Goal: Information Seeking & Learning: Learn about a topic

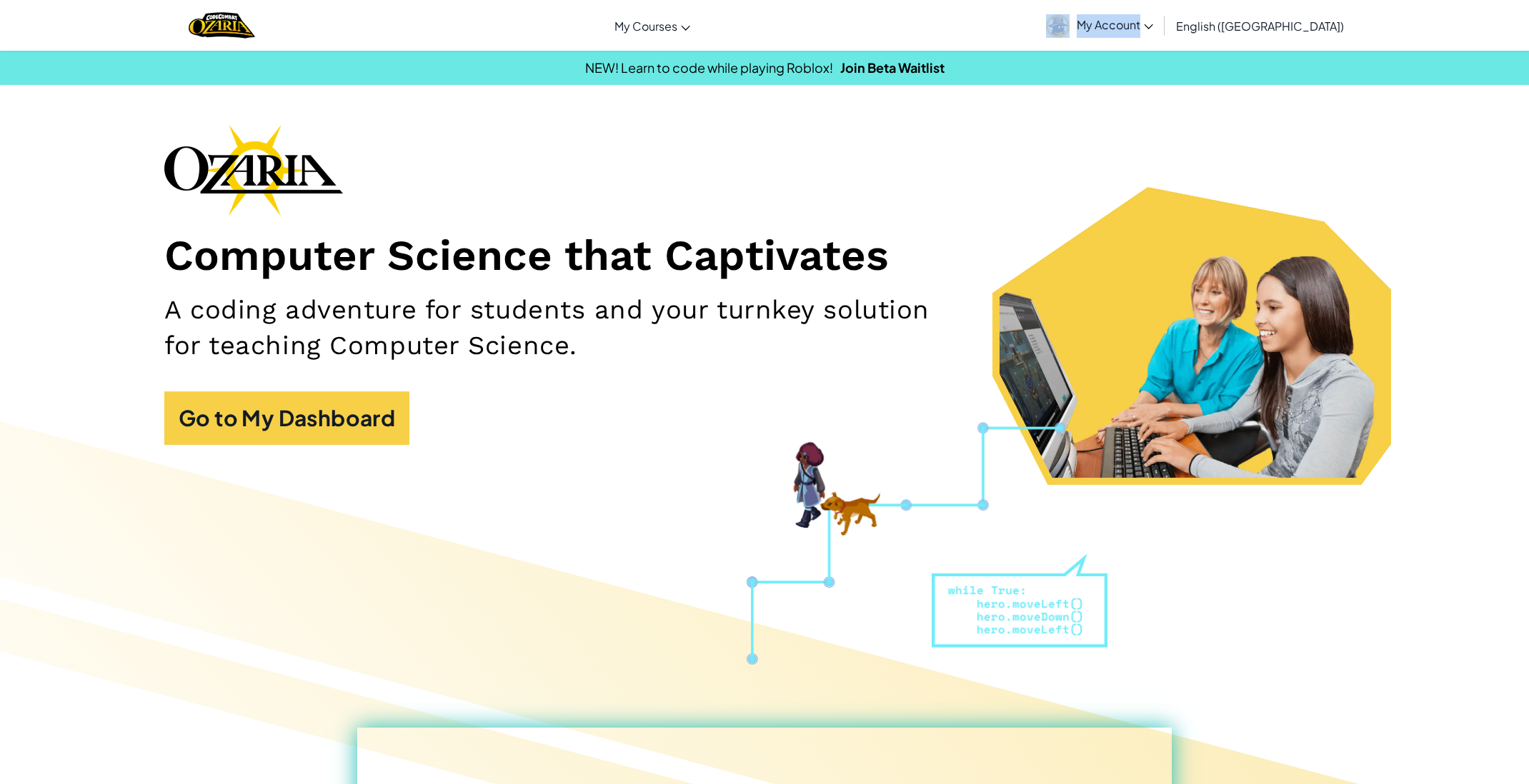
click at [1160, 18] on link "My Account" at bounding box center [1099, 25] width 121 height 45
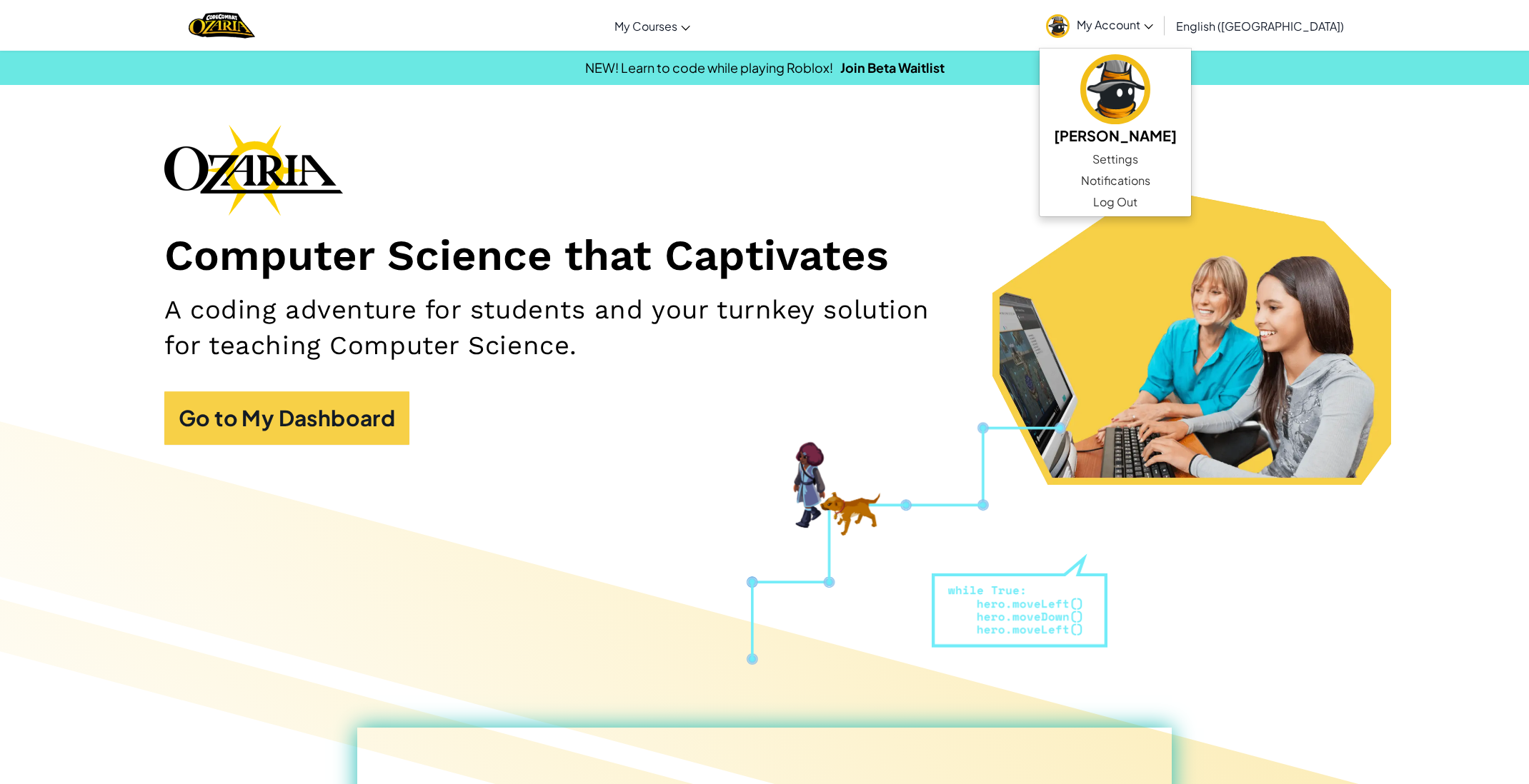
drag, startPoint x: 1073, startPoint y: 184, endPoint x: 1096, endPoint y: 139, distance: 50.5
click at [1087, 153] on div "Computer Science that Captivates A coding adventure for students and your turnk…" at bounding box center [764, 292] width 1200 height 335
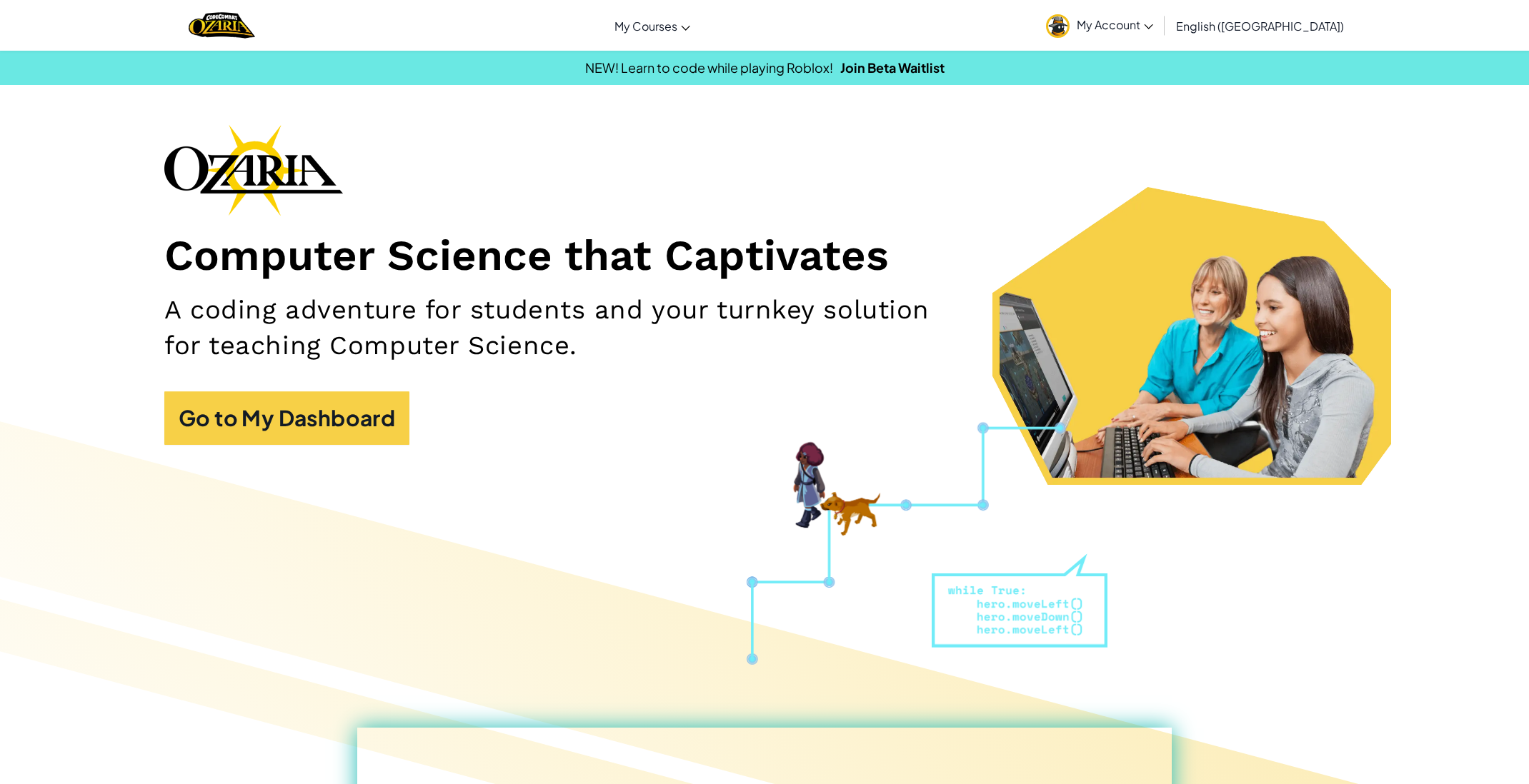
click at [1160, 34] on link "My Account" at bounding box center [1099, 25] width 121 height 45
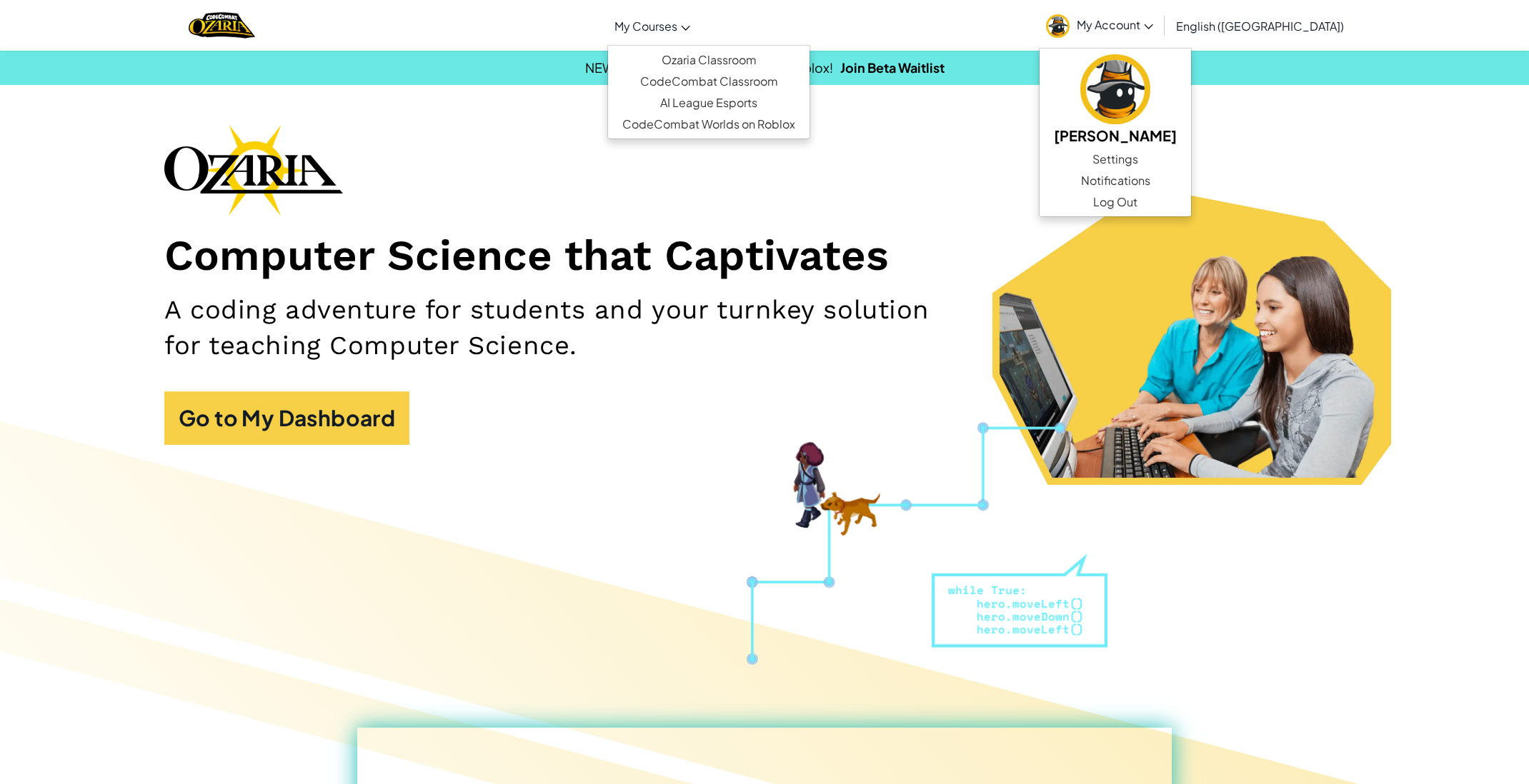
click at [697, 36] on link "My Courses" at bounding box center [652, 26] width 90 height 39
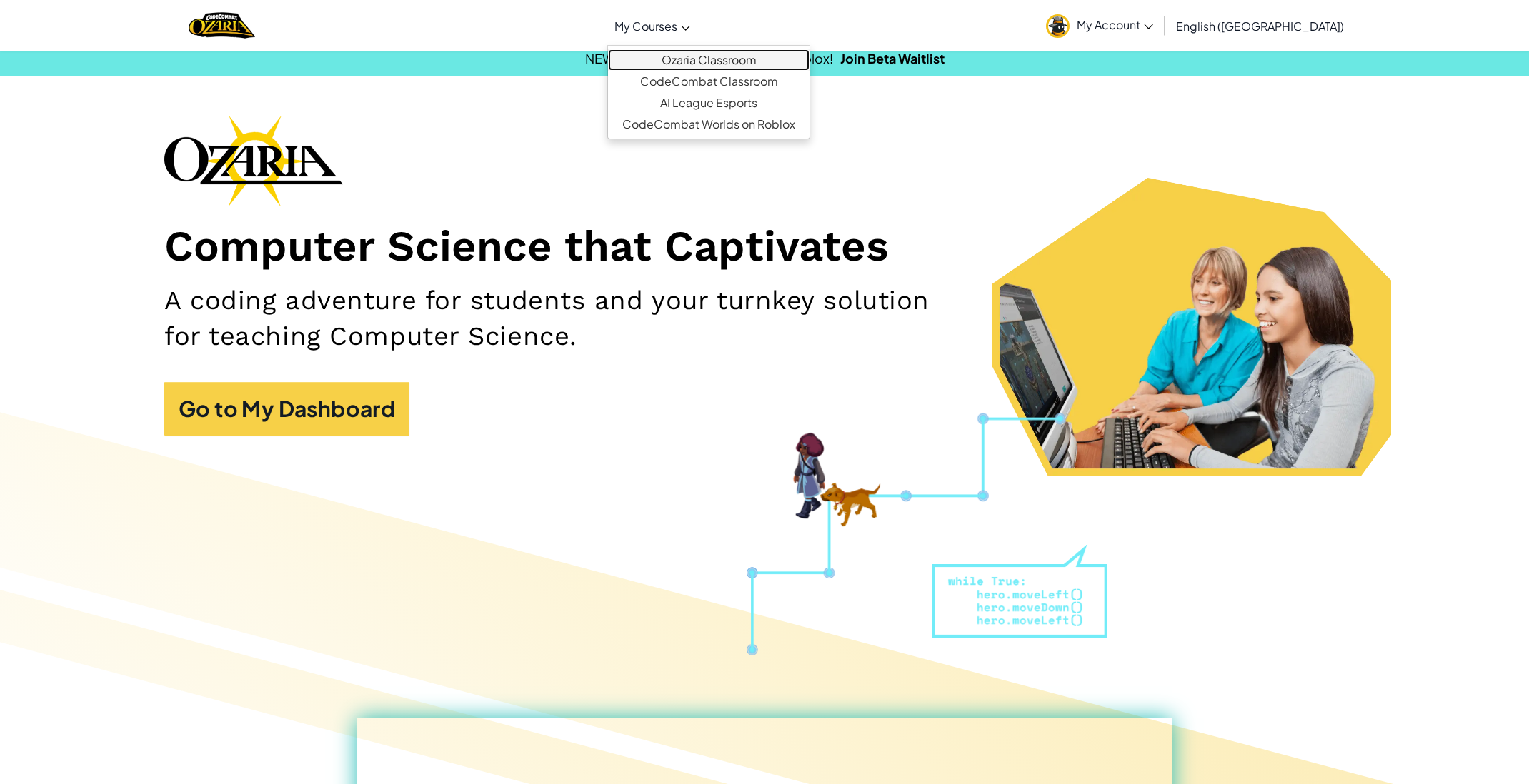
click at [731, 57] on link "Ozaria Classroom" at bounding box center [708, 60] width 201 height 22
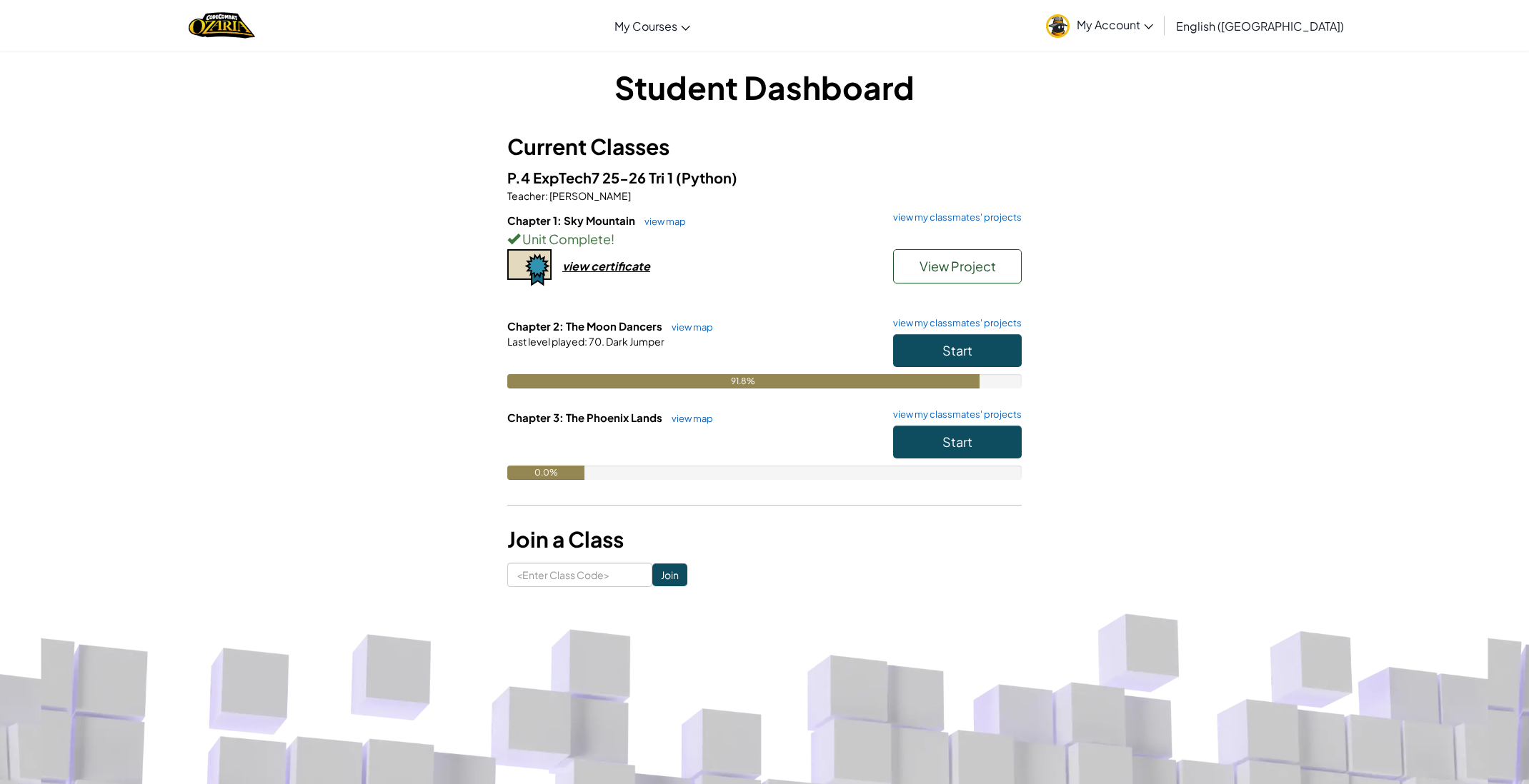
scroll to position [7, 0]
click at [953, 348] on span "Start" at bounding box center [957, 349] width 30 height 16
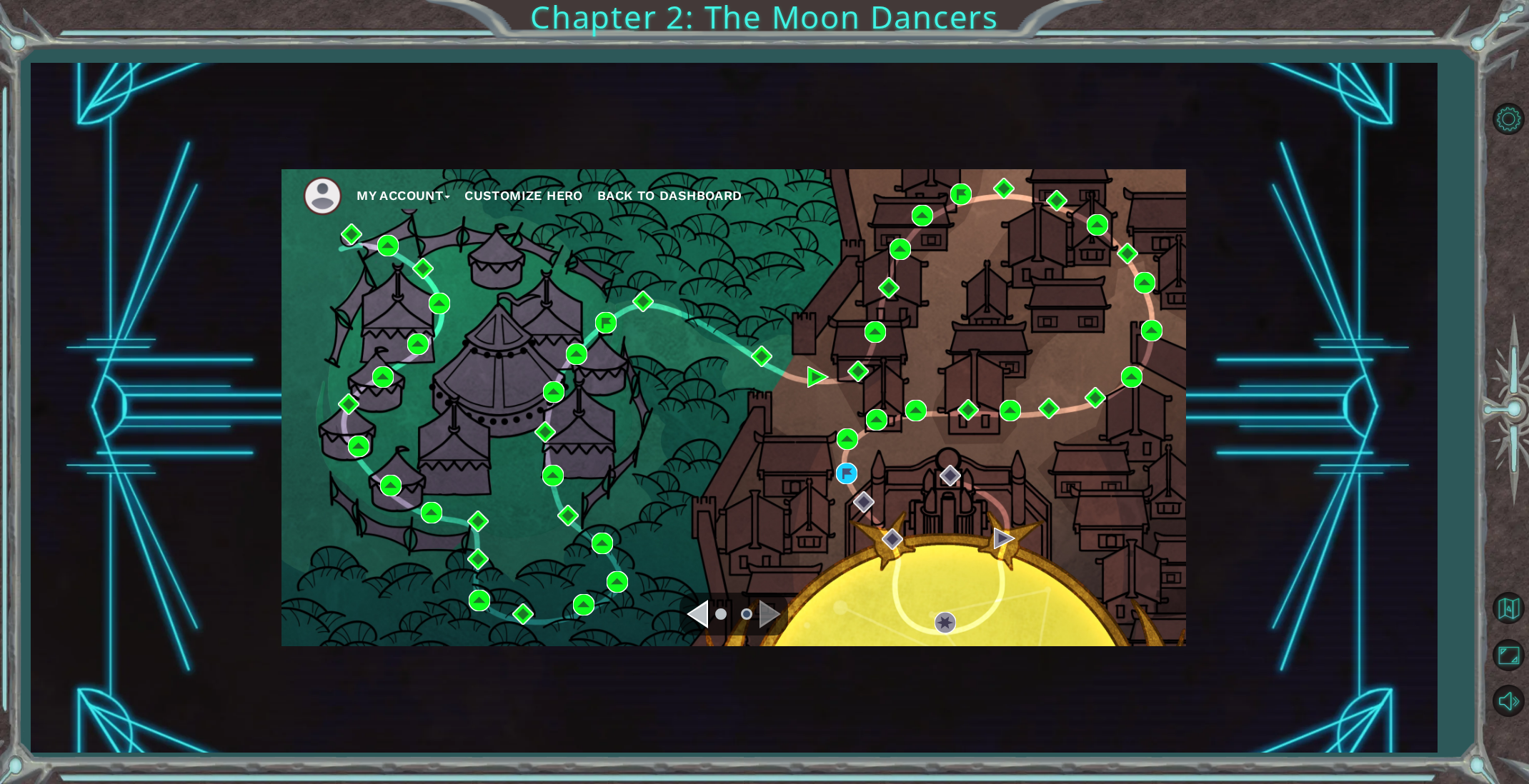
click at [696, 616] on div "Navigate to the previous page" at bounding box center [697, 614] width 22 height 28
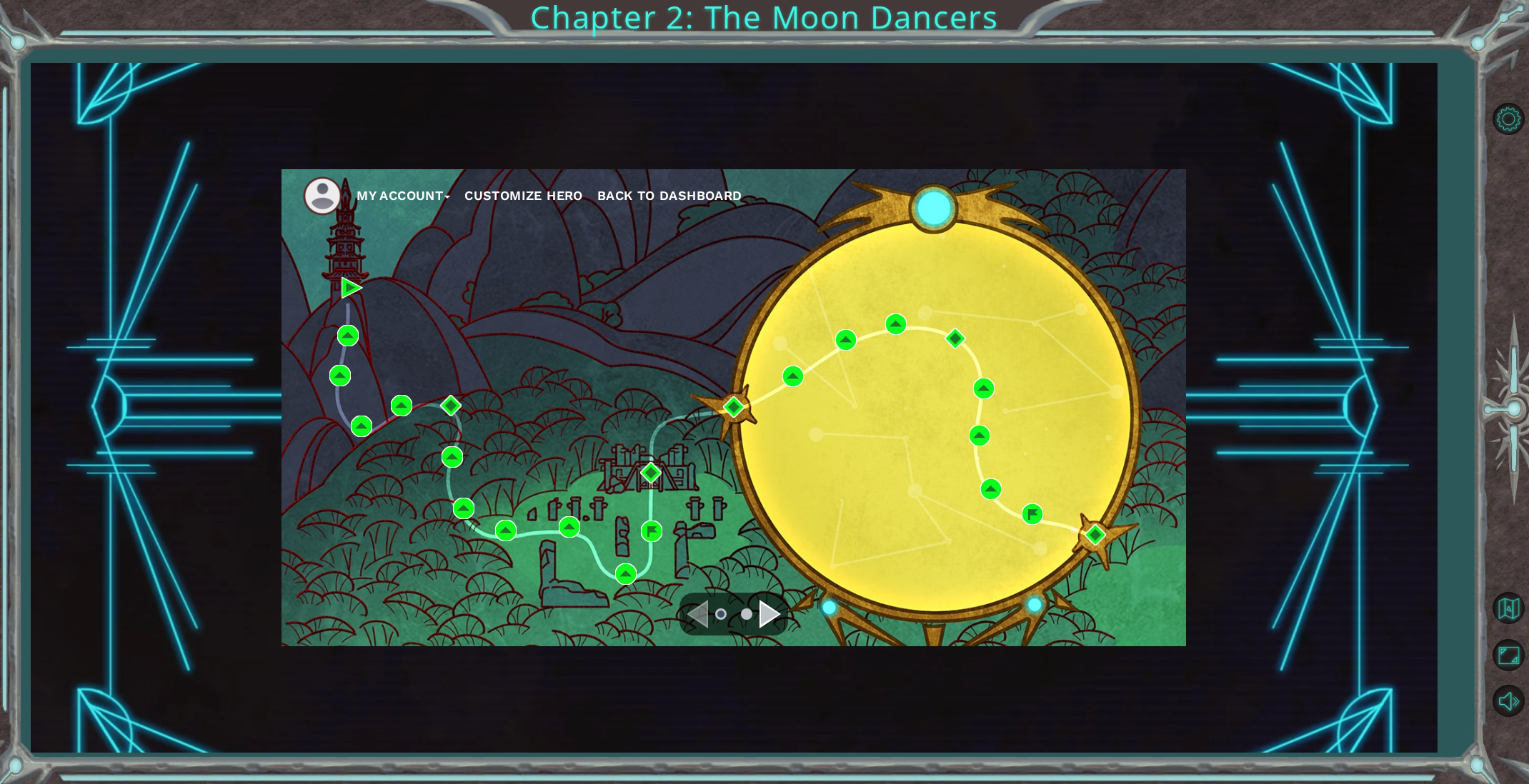
click at [778, 619] on div "Navigate to the next page" at bounding box center [770, 614] width 22 height 28
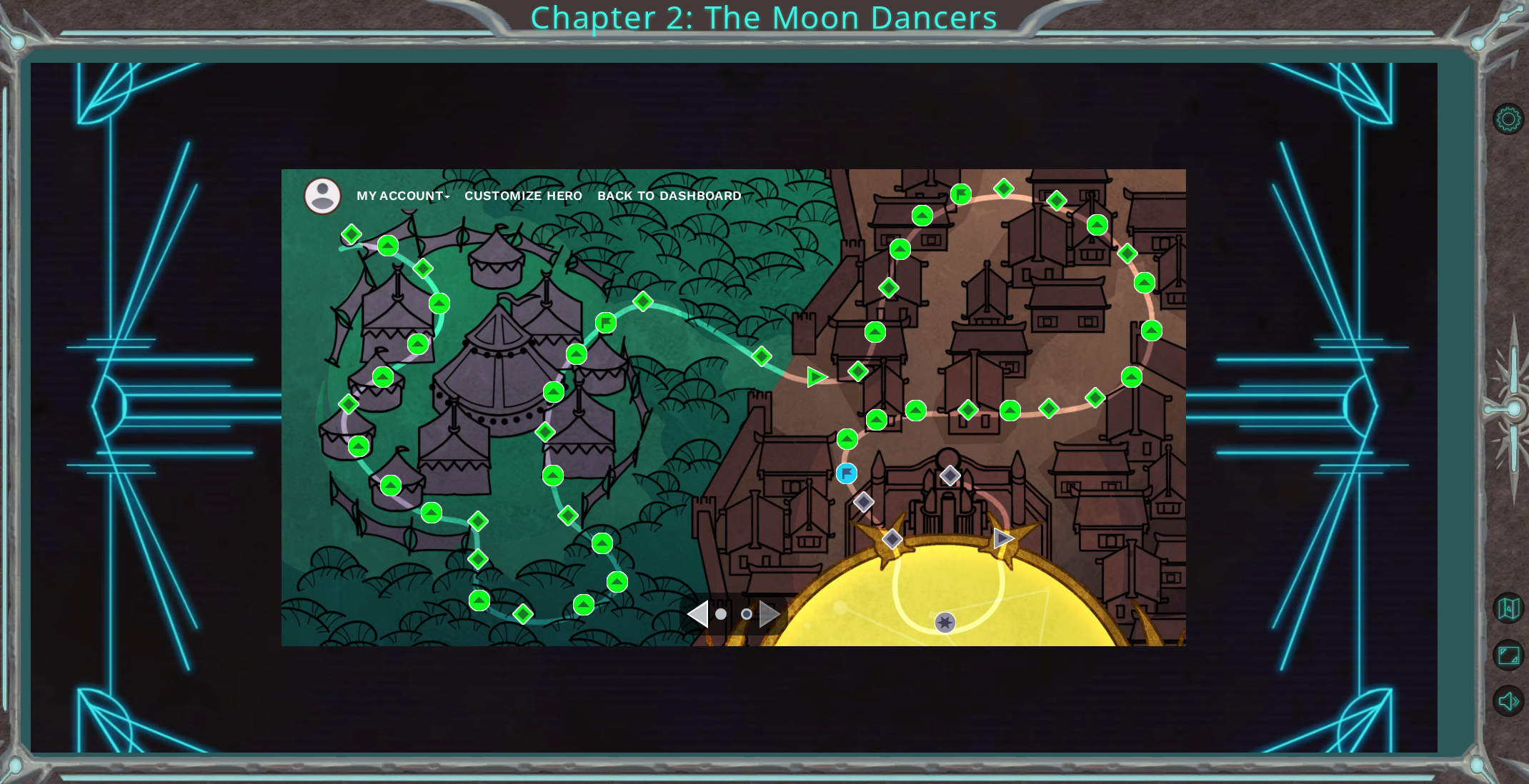
click at [676, 613] on div "My Account Customize Hero Back to Dashboard" at bounding box center [734, 407] width 904 height 477
click at [683, 612] on div at bounding box center [734, 614] width 109 height 43
click at [691, 611] on div "Navigate to the previous page" at bounding box center [697, 614] width 22 height 28
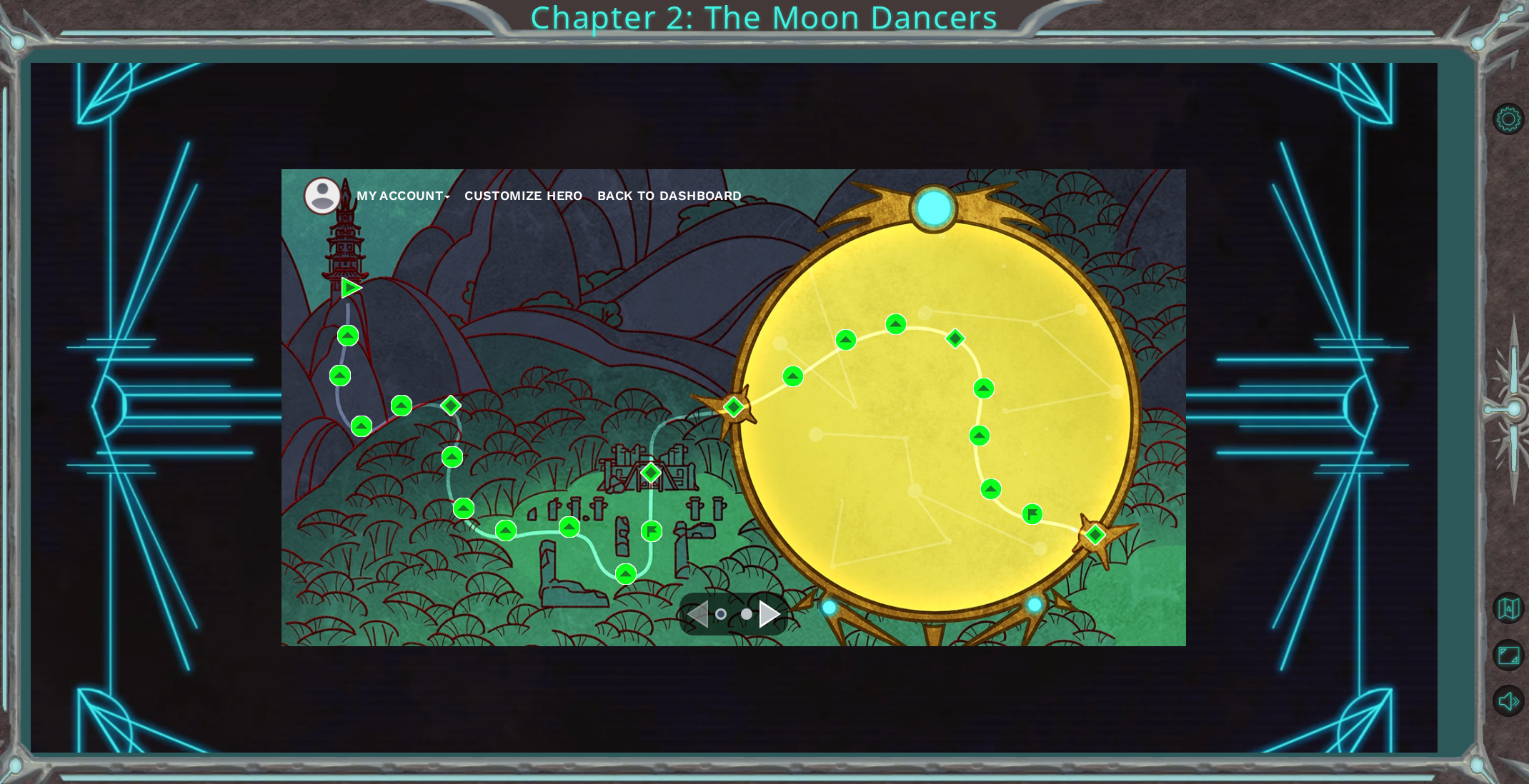
click at [763, 616] on div "Navigate to the next page" at bounding box center [770, 614] width 22 height 28
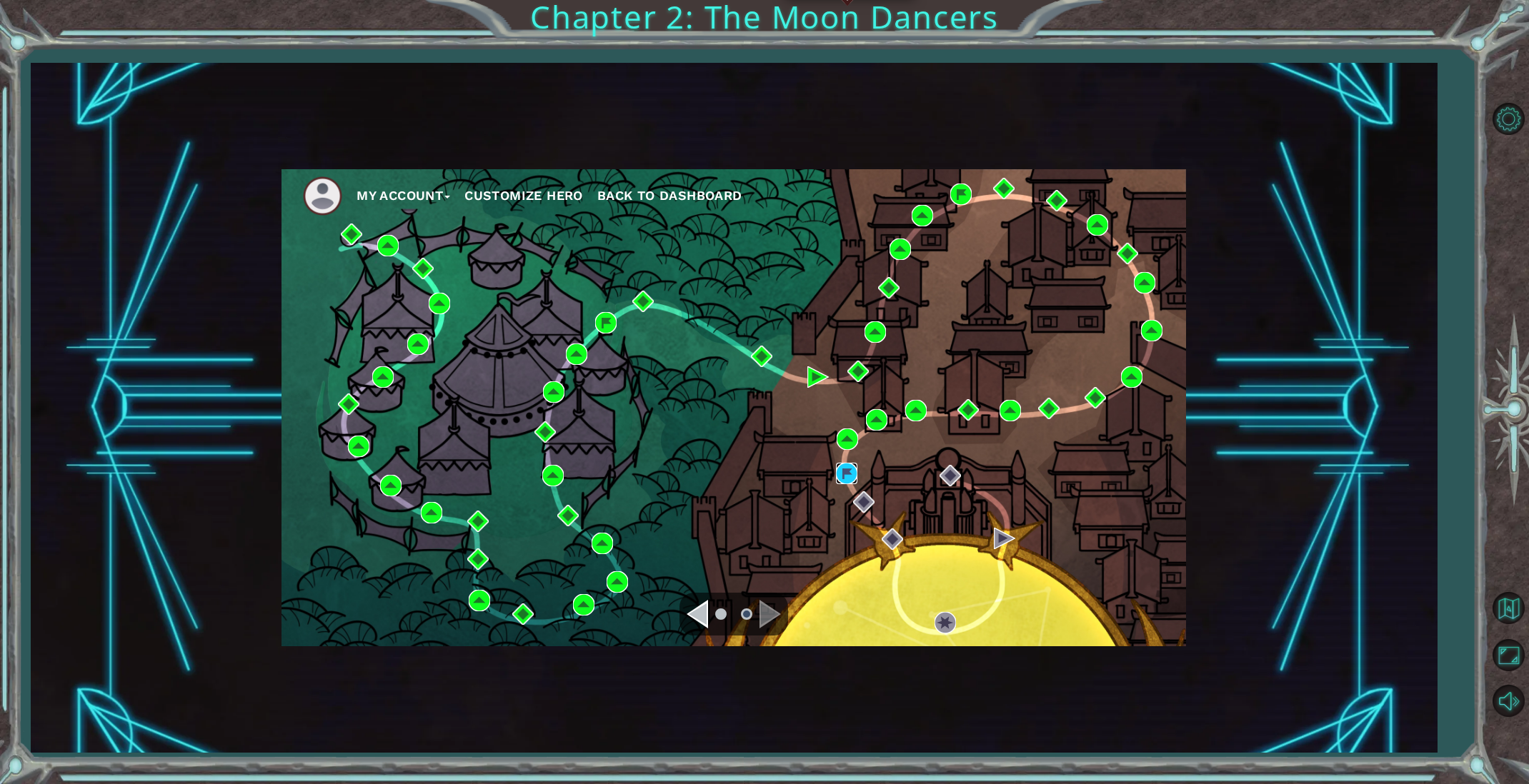
click at [843, 468] on img at bounding box center [846, 474] width 22 height 22
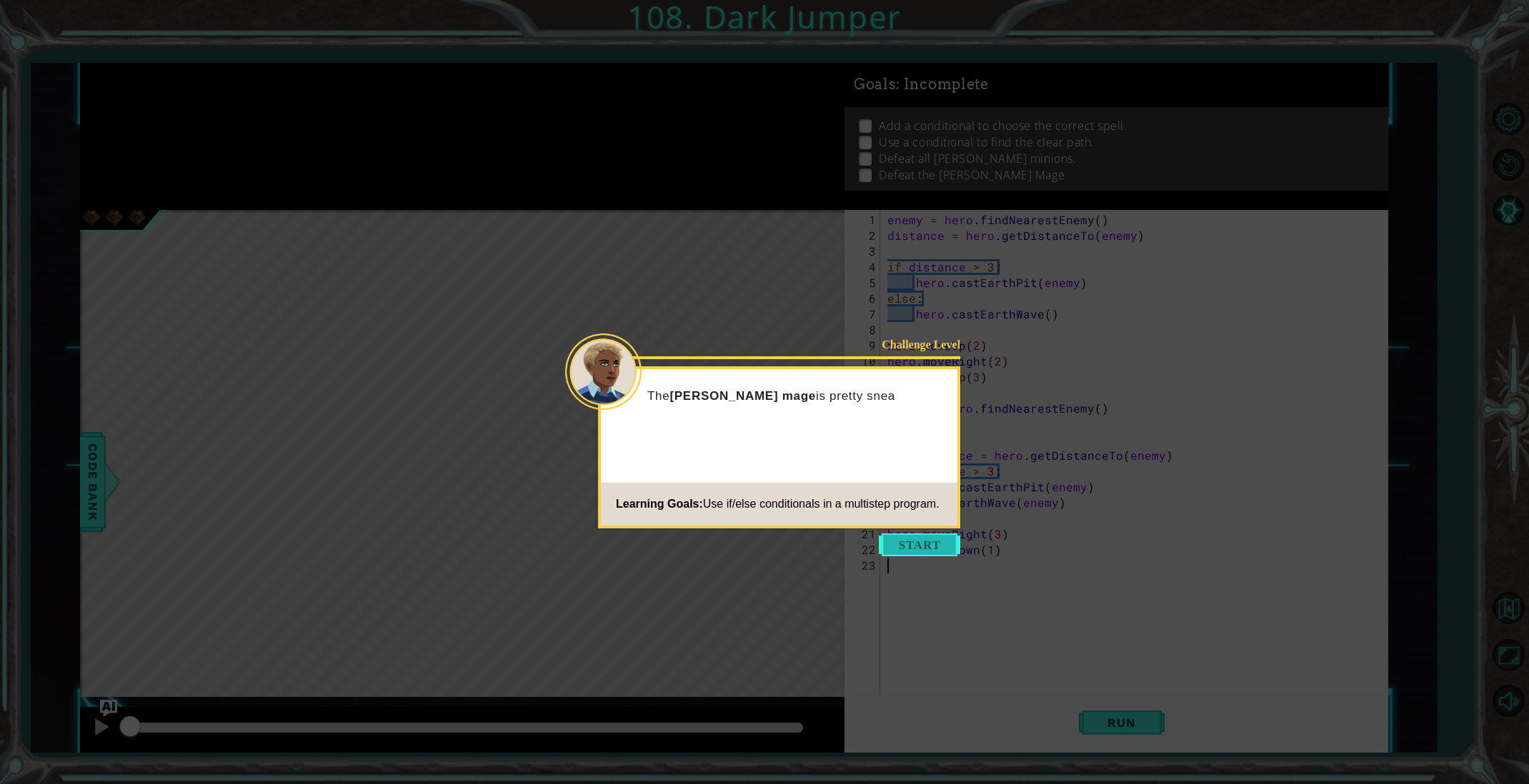
click at [911, 551] on button "Start" at bounding box center [919, 545] width 81 height 23
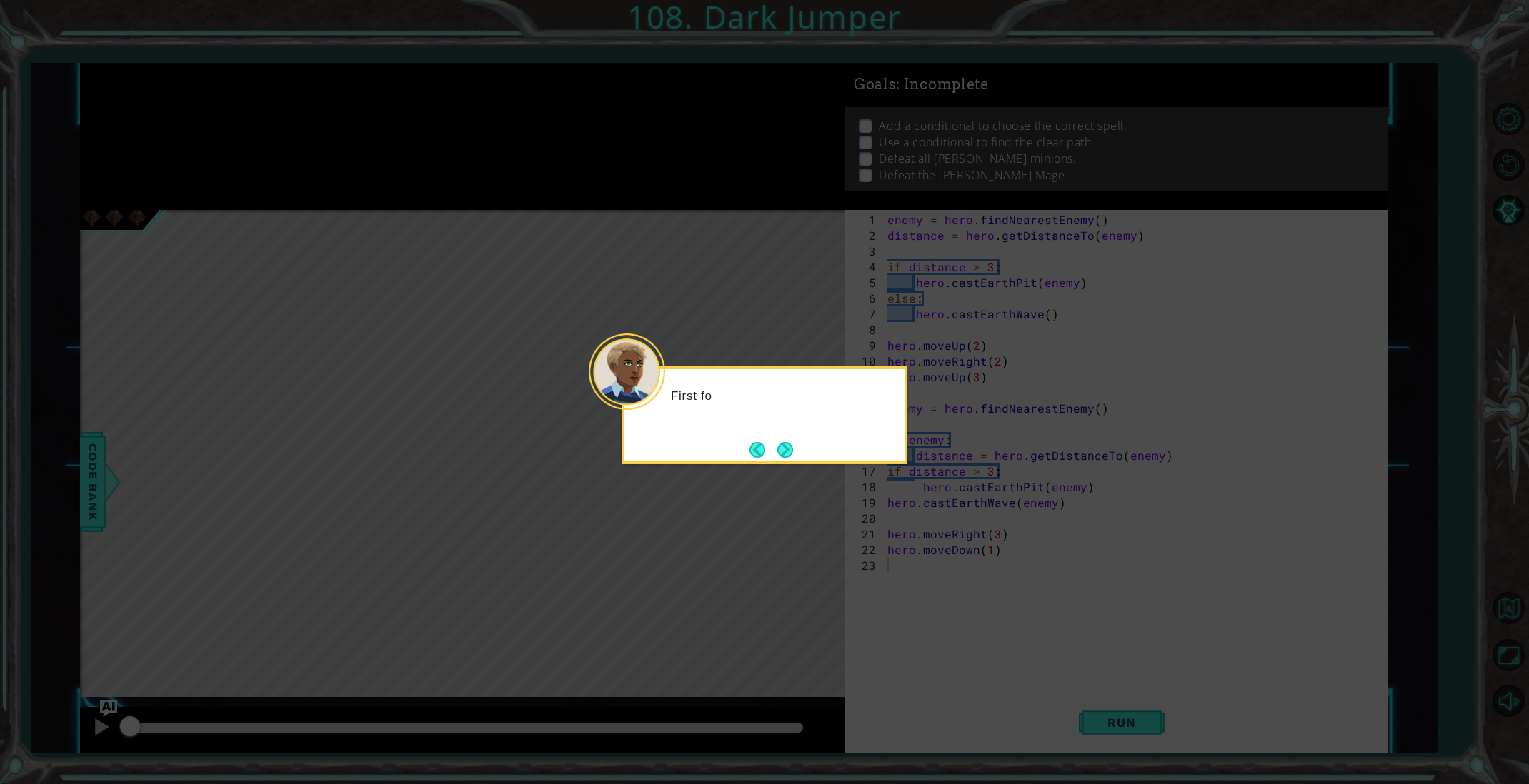
drag, startPoint x: 887, startPoint y: 420, endPoint x: 832, endPoint y: 432, distance: 56.3
click at [848, 422] on body "1 ההההההההההההההההההההההההההההההההההההההההההההההההההההההההההההההההההההההההההההה…" at bounding box center [764, 392] width 1529 height 784
click at [805, 445] on div "First focus on addin" at bounding box center [764, 415] width 286 height 98
click at [786, 446] on button "Next" at bounding box center [785, 450] width 16 height 16
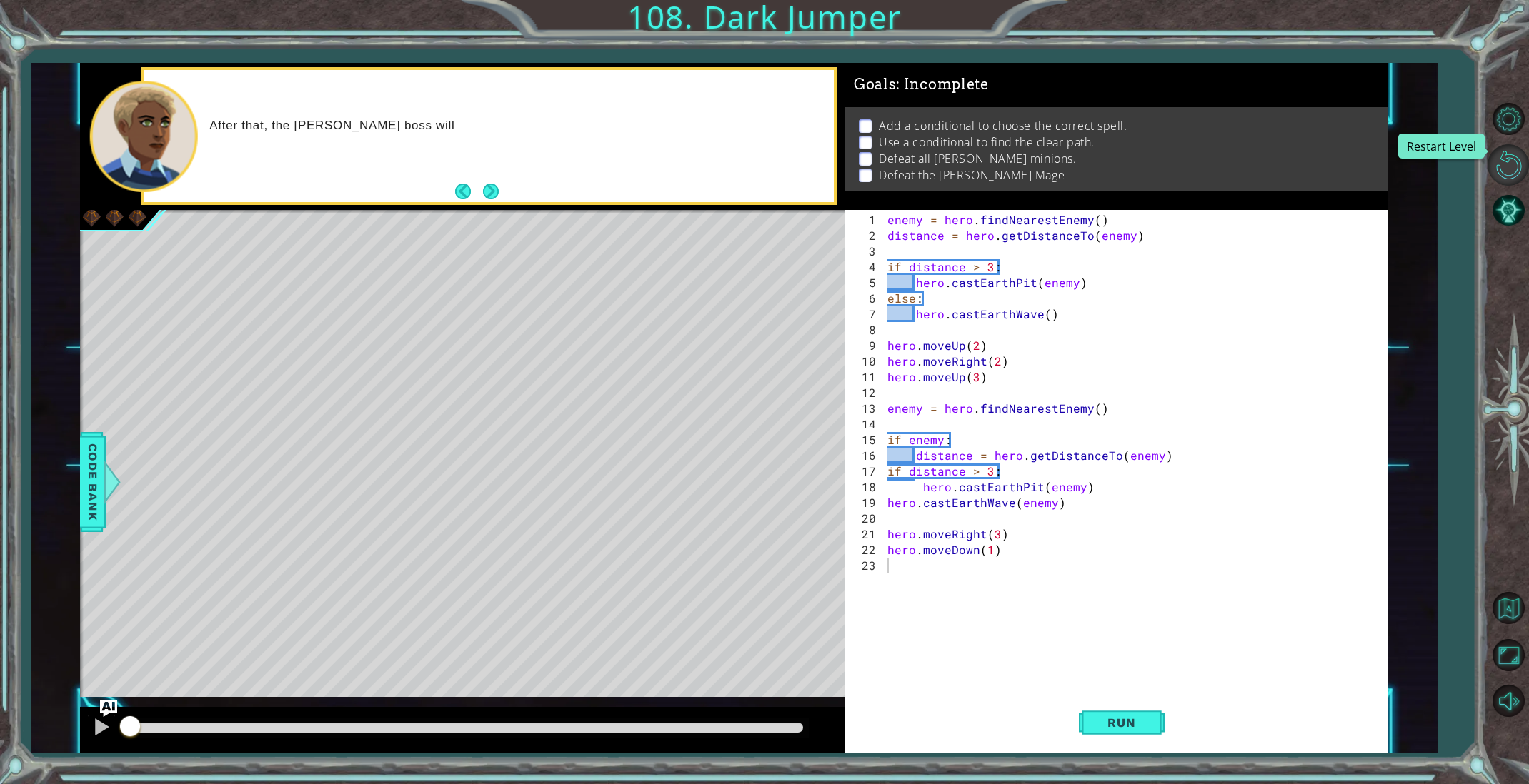
click at [1504, 169] on button "Restart Level" at bounding box center [1508, 165] width 42 height 42
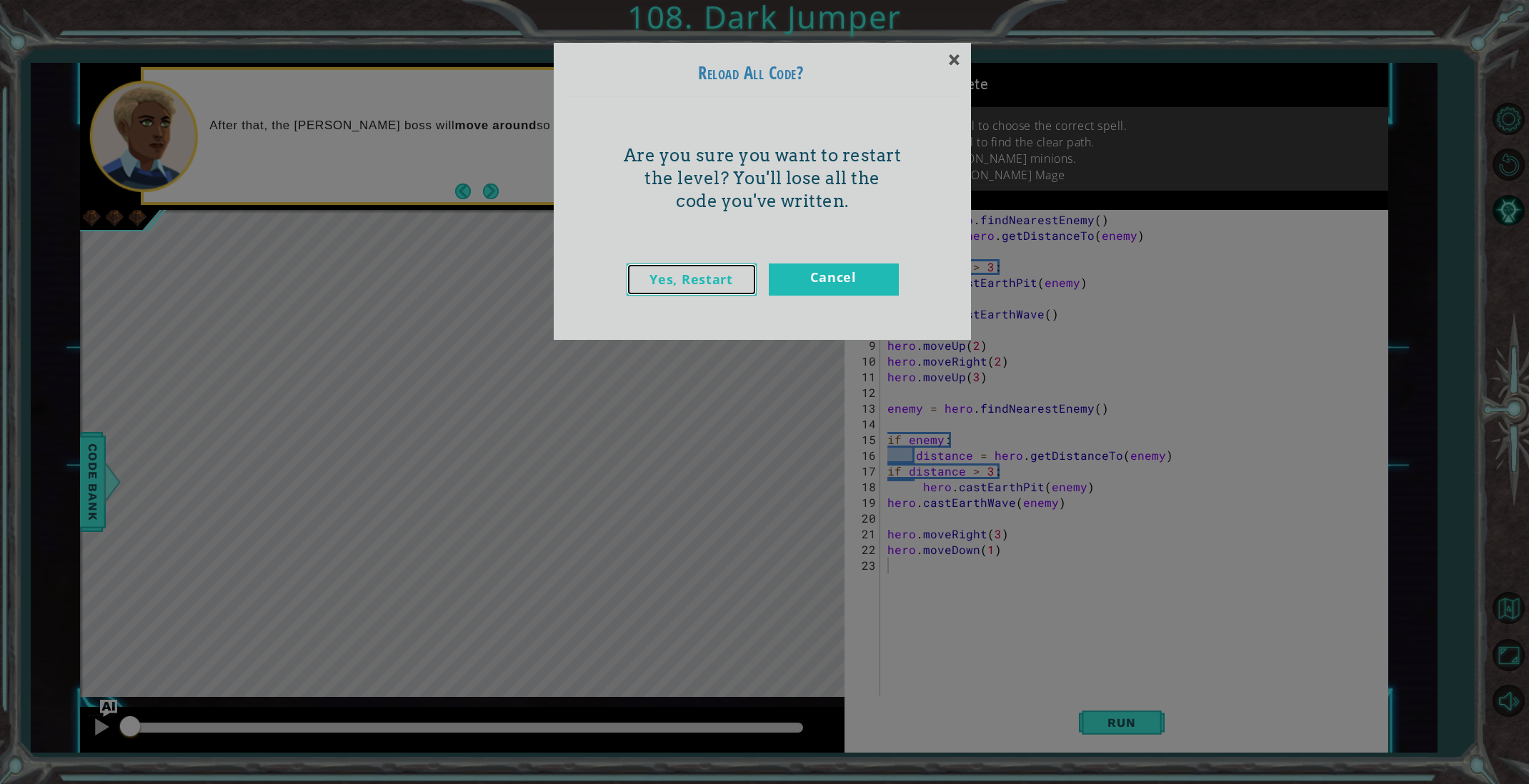
click at [702, 284] on link "Yes, Restart" at bounding box center [691, 279] width 130 height 32
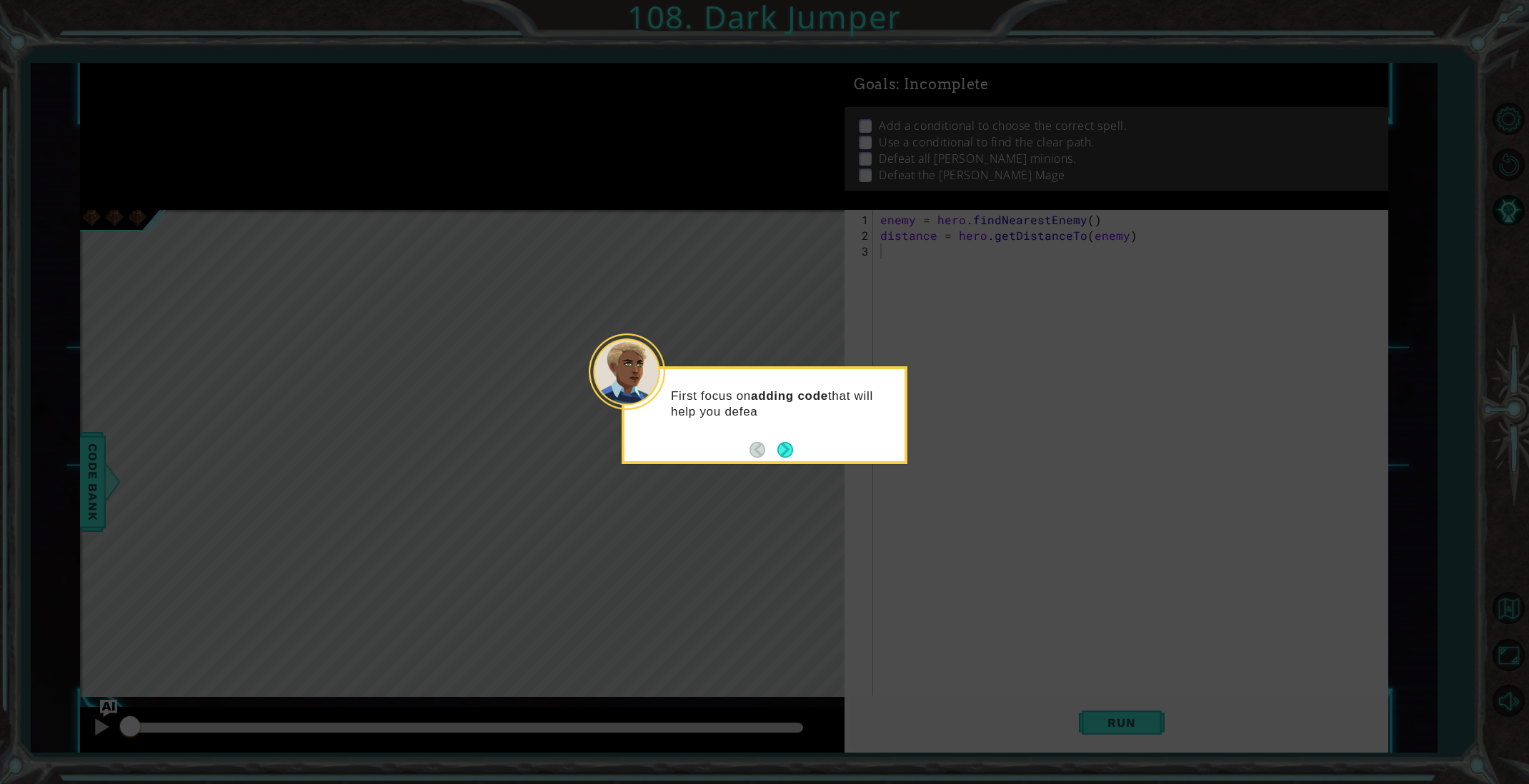
click at [781, 442] on button "Next" at bounding box center [785, 450] width 16 height 16
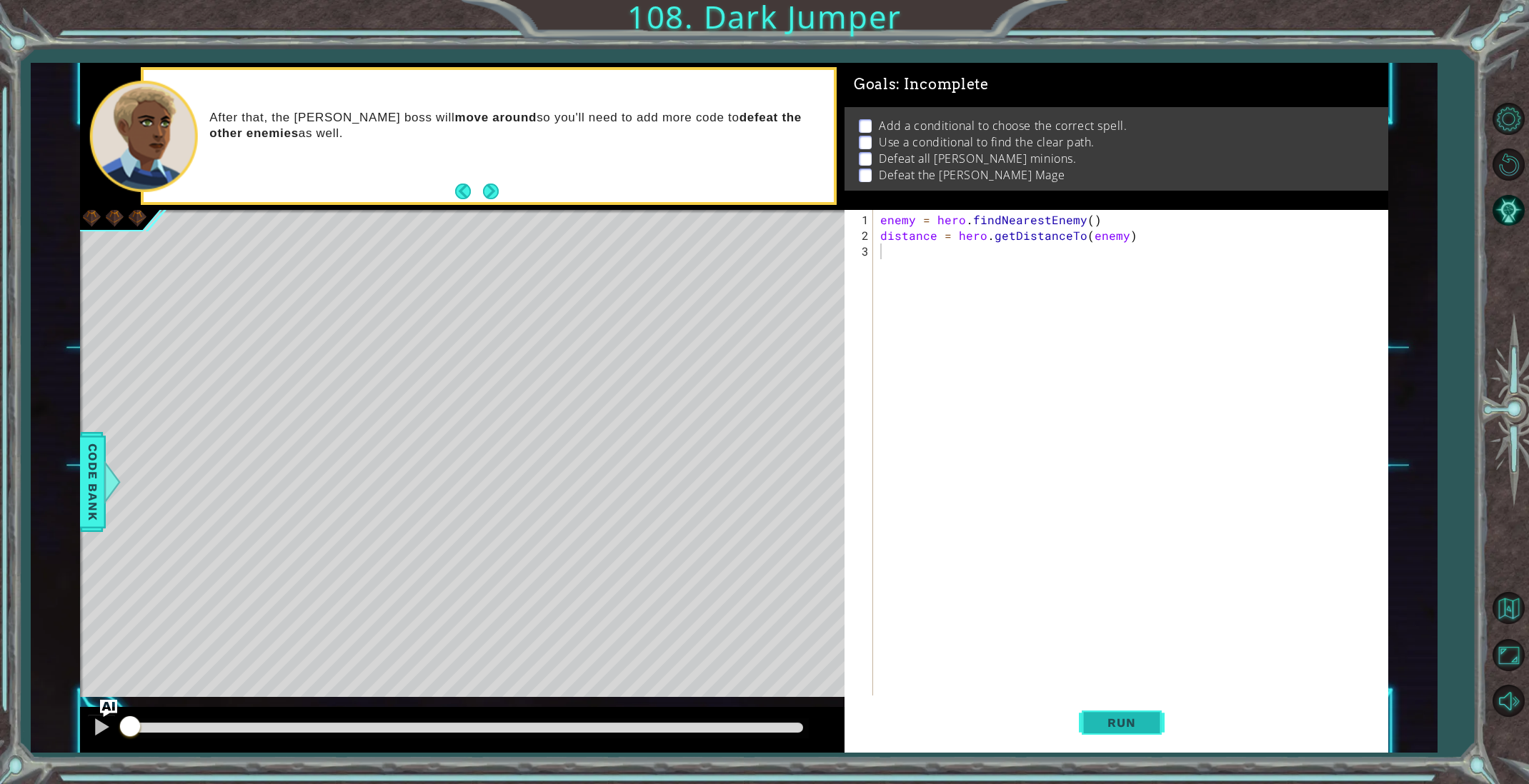
click at [1106, 710] on button "Run" at bounding box center [1121, 722] width 86 height 54
type textarea "n"
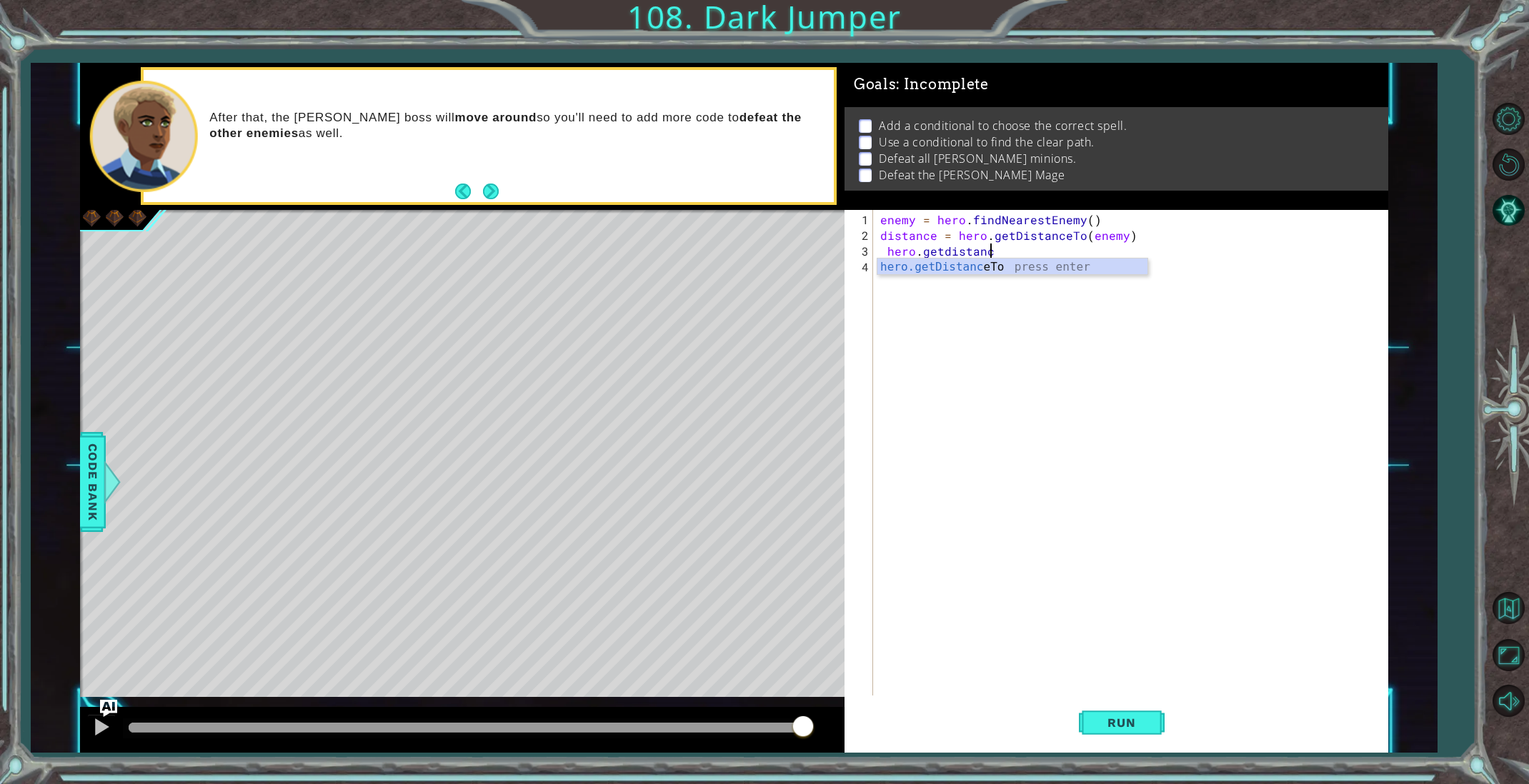
scroll to position [0, 7]
click at [1079, 261] on div "hero.getDistance To press enter" at bounding box center [1012, 284] width 270 height 51
type textarea "hero.getDistanceTo(enemy')"
